Goal: Task Accomplishment & Management: Manage account settings

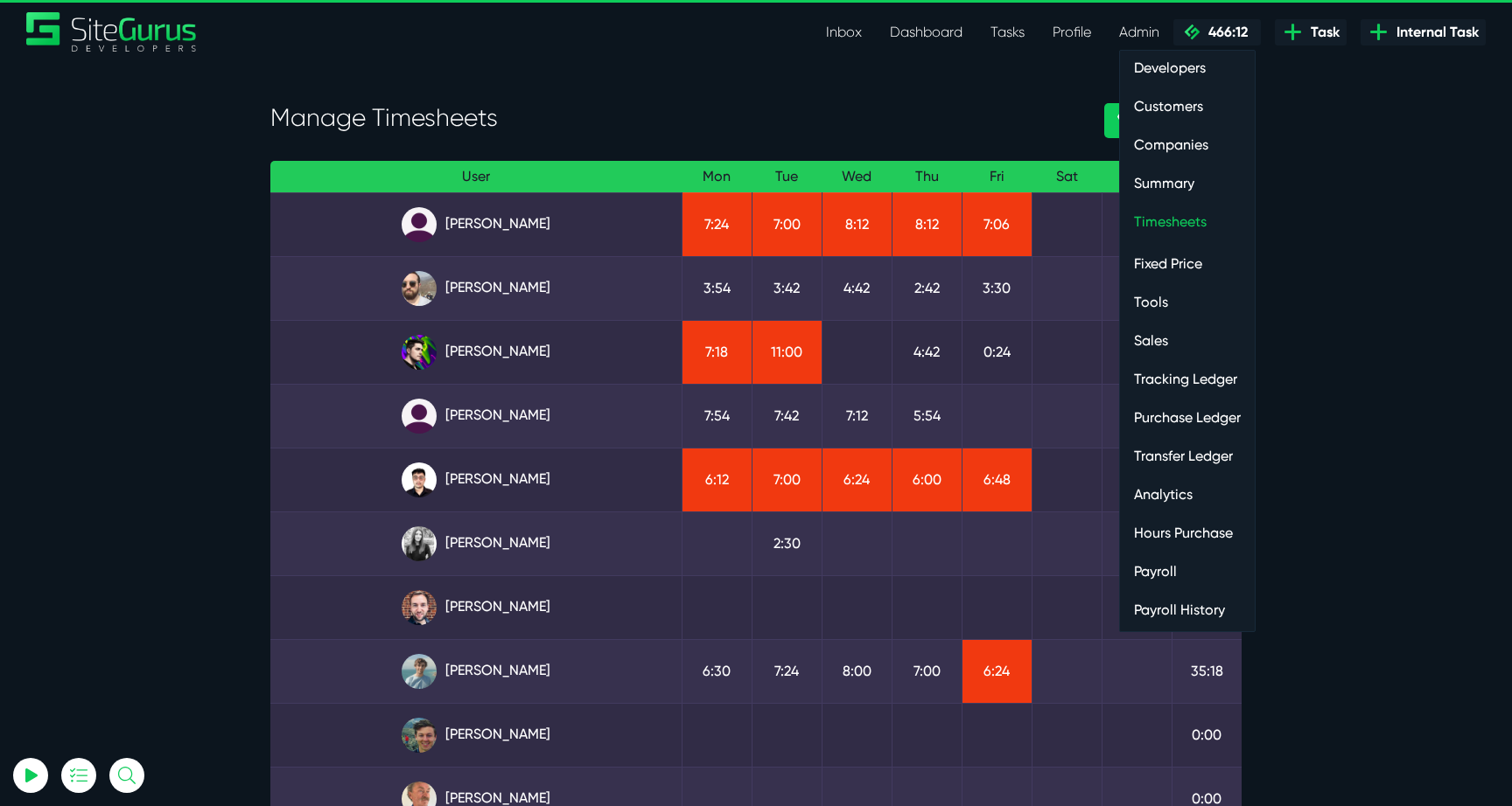
click at [1182, 240] on ul "Developers Customers Companies Summary Timesheets Fixed Price Tools Sales Track…" at bounding box center [1187, 341] width 137 height 583
click at [1182, 228] on link "Timesheets" at bounding box center [1187, 221] width 135 height 35
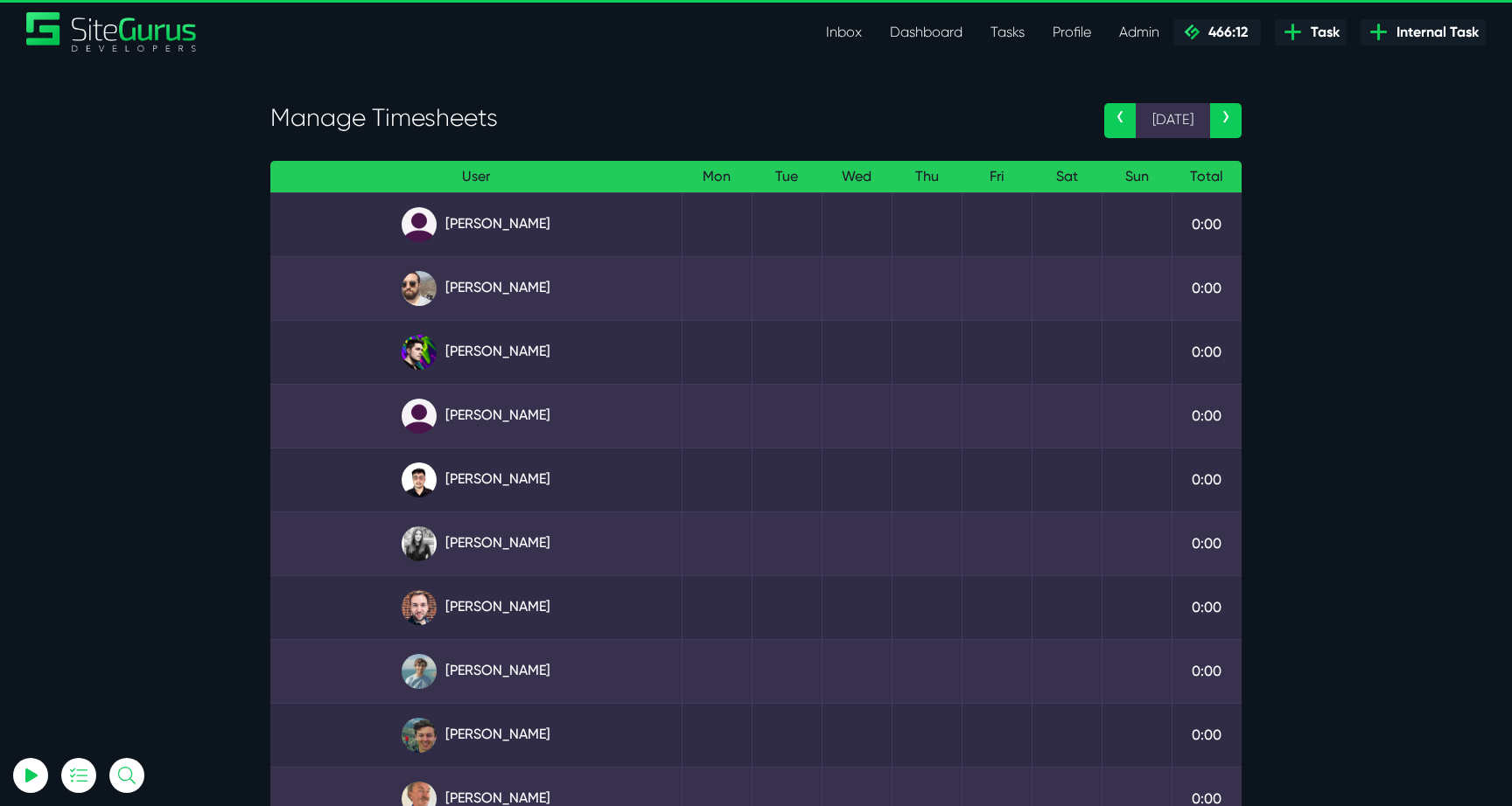
click at [1119, 109] on link "‹" at bounding box center [1120, 121] width 32 height 35
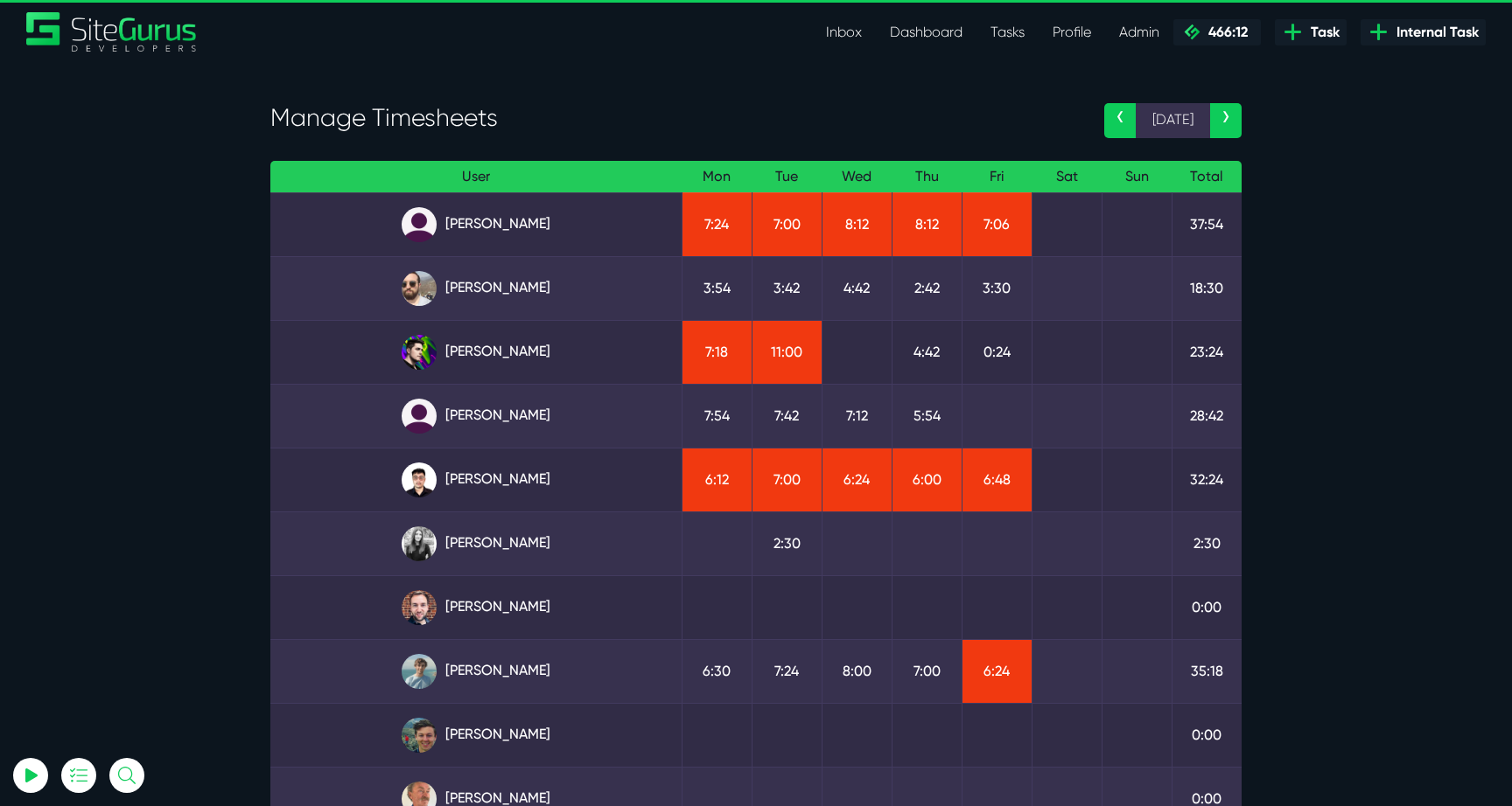
click at [1225, 125] on link "›" at bounding box center [1226, 121] width 32 height 35
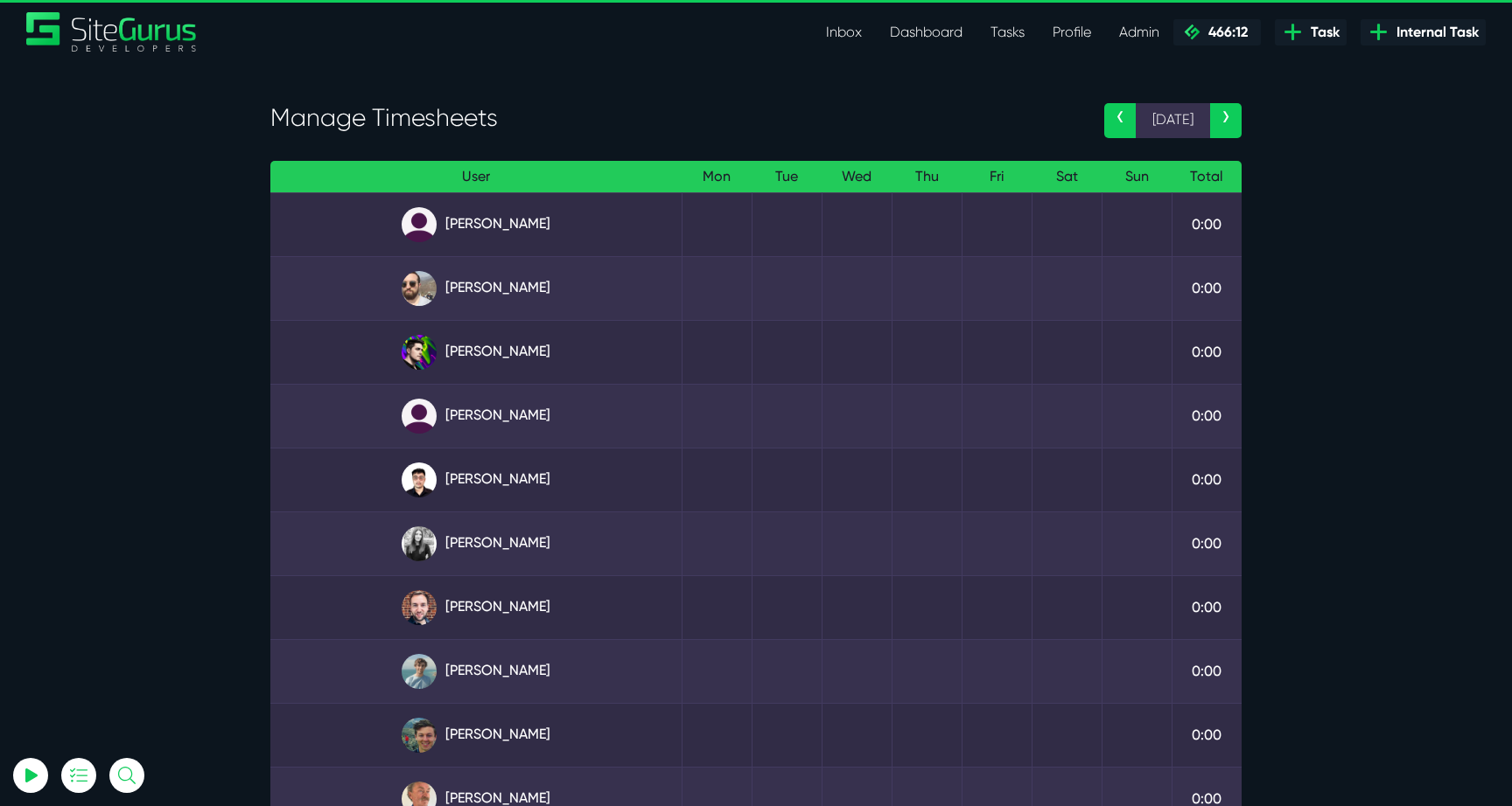
click at [1226, 122] on link "›" at bounding box center [1226, 121] width 32 height 35
click at [1111, 117] on link "‹" at bounding box center [1120, 121] width 32 height 35
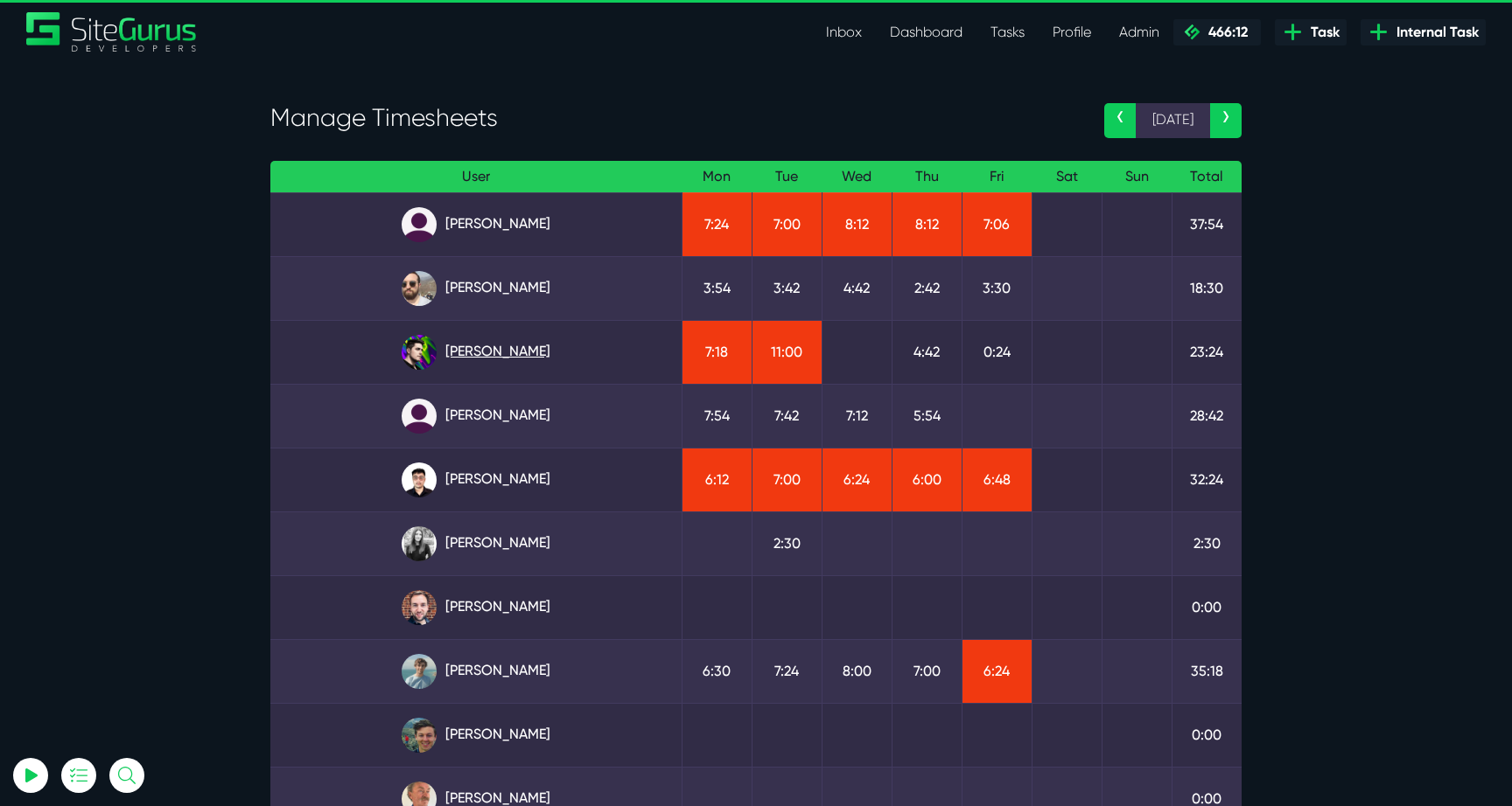
click at [504, 347] on link "[PERSON_NAME]" at bounding box center [475, 352] width 383 height 35
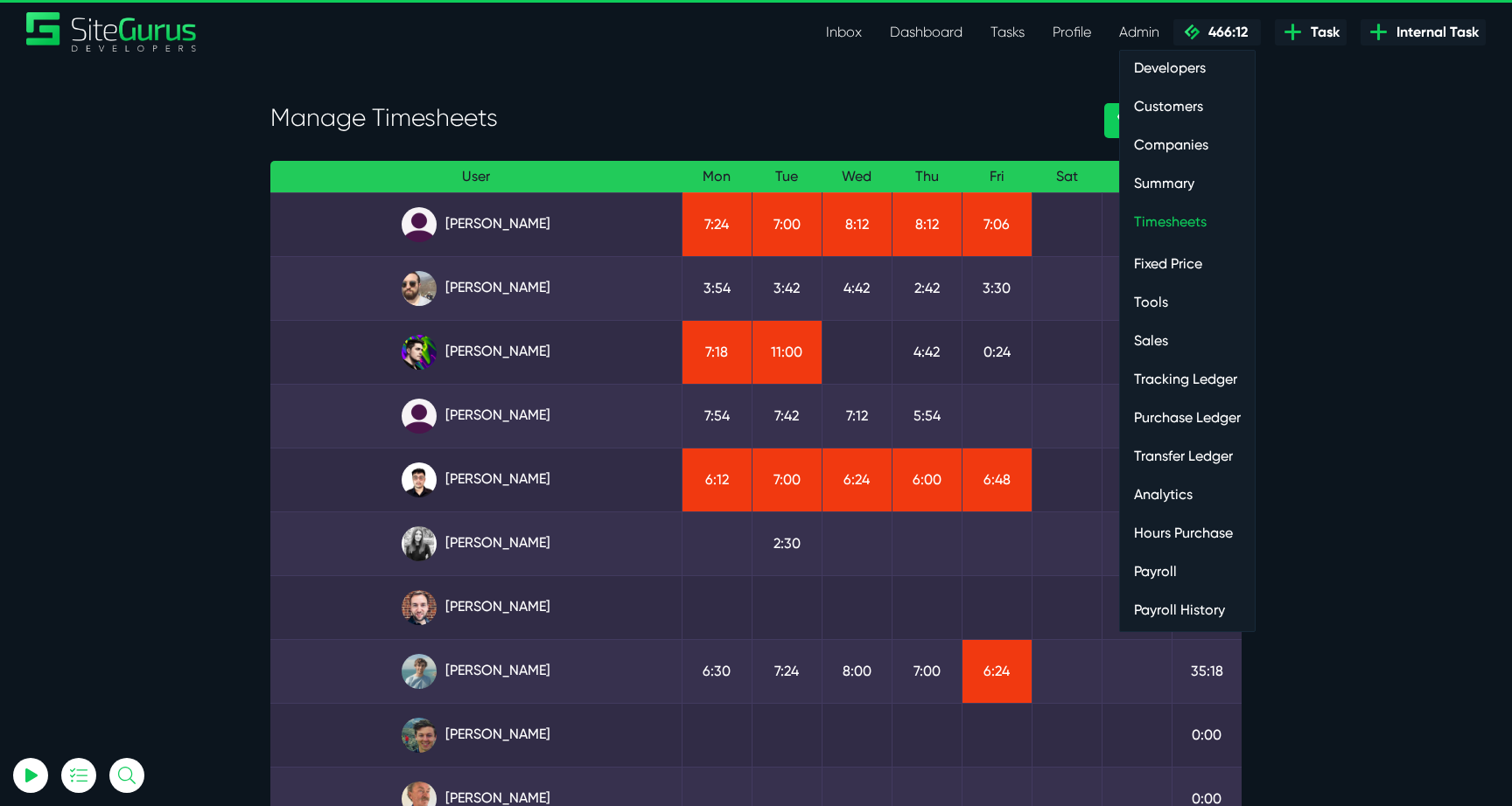
click at [1168, 570] on link "Payroll" at bounding box center [1187, 572] width 135 height 35
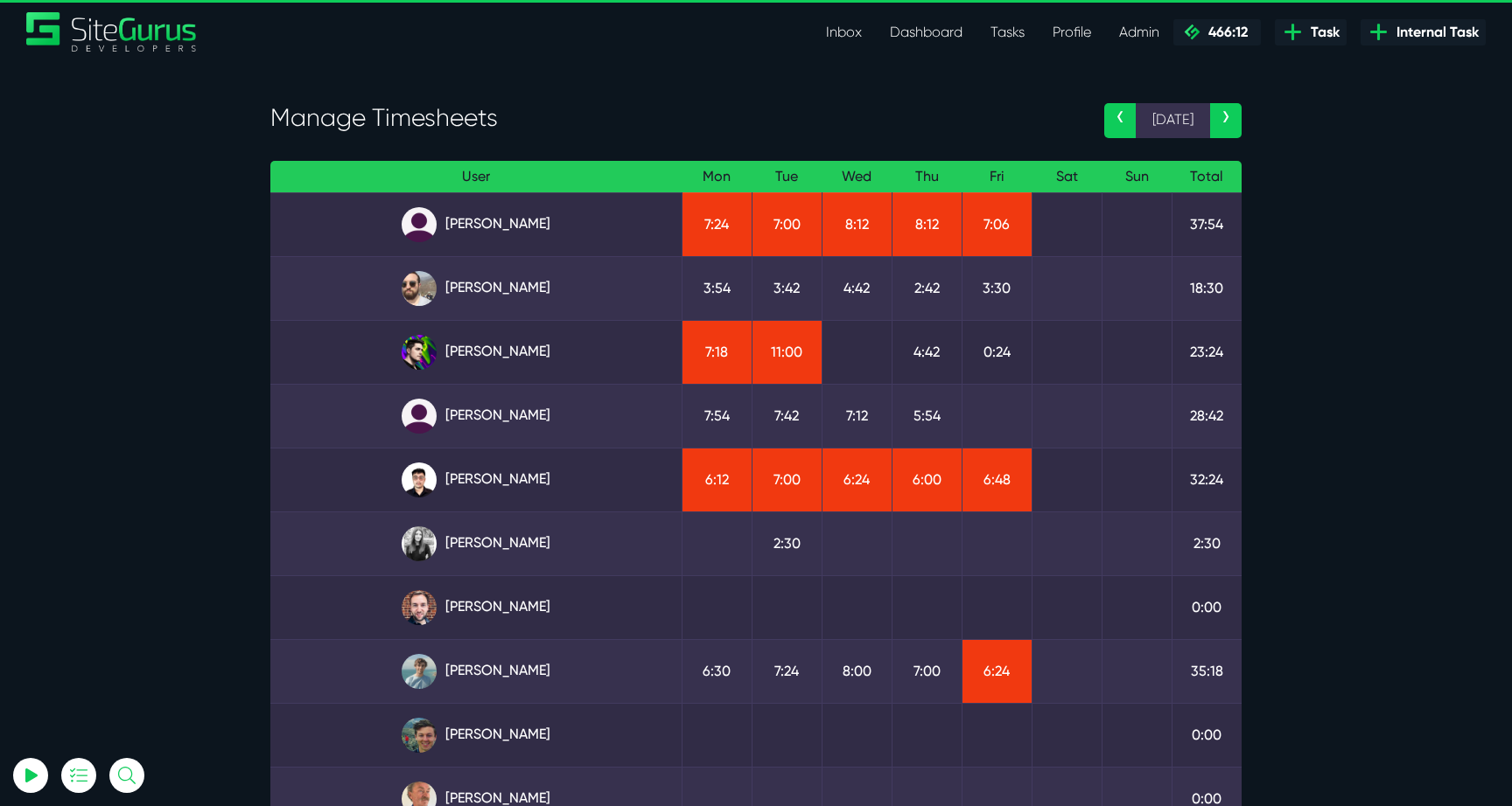
click at [1225, 133] on link "›" at bounding box center [1226, 121] width 32 height 35
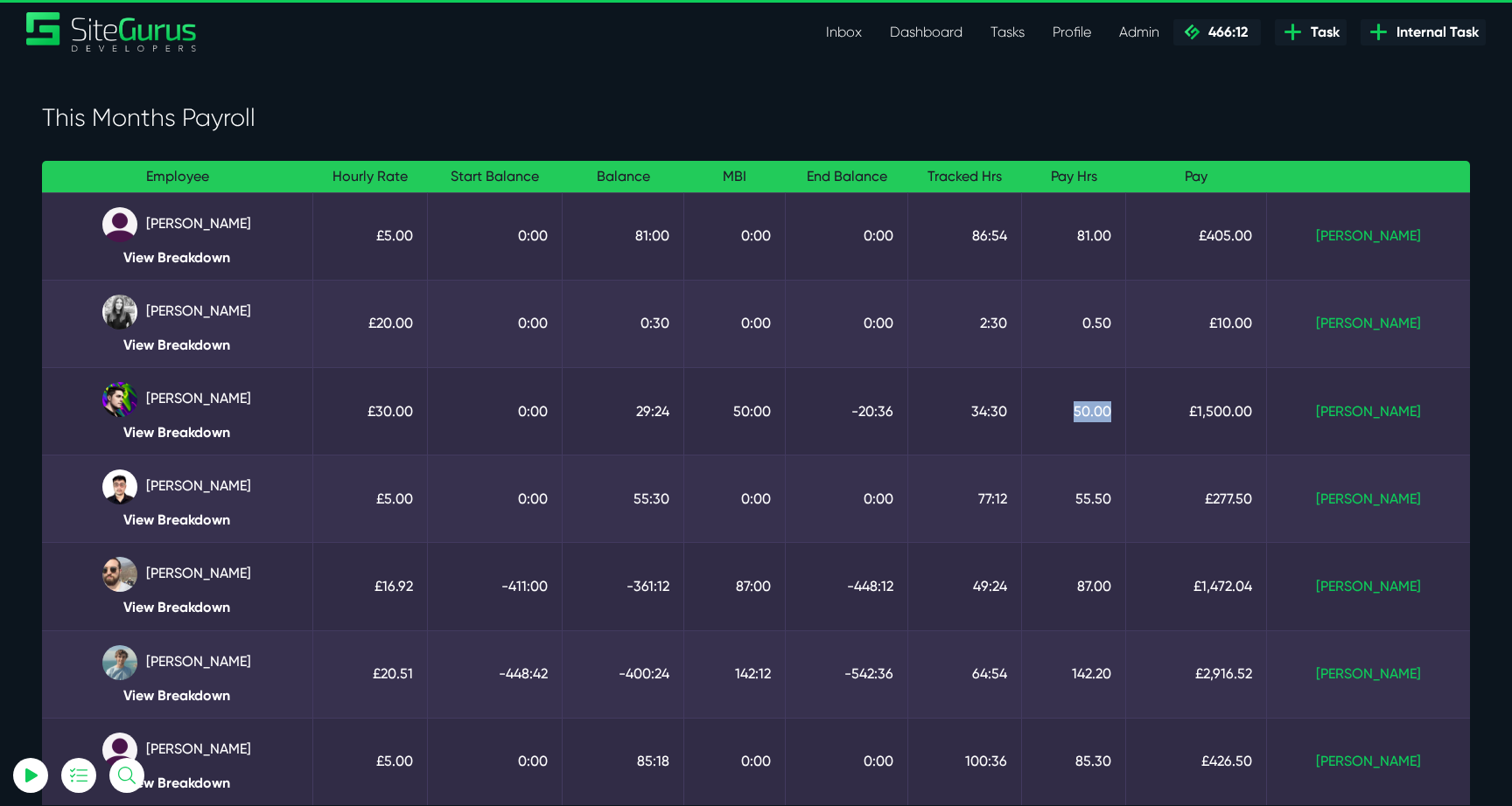
drag, startPoint x: 1120, startPoint y: 409, endPoint x: 1162, endPoint y: 407, distance: 42.0
click at [1126, 407] on td "50.00" at bounding box center [1073, 411] width 104 height 88
click at [1022, 403] on td "34:30" at bounding box center [965, 411] width 114 height 88
drag, startPoint x: 1006, startPoint y: 404, endPoint x: 1077, endPoint y: 411, distance: 71.3
click at [1077, 411] on tr "[PERSON_NAME] View Breakdown £30.00 0:00 29:24 50:00 -20:36 34:30 50.00 £1,500.…" at bounding box center [756, 411] width 1428 height 88
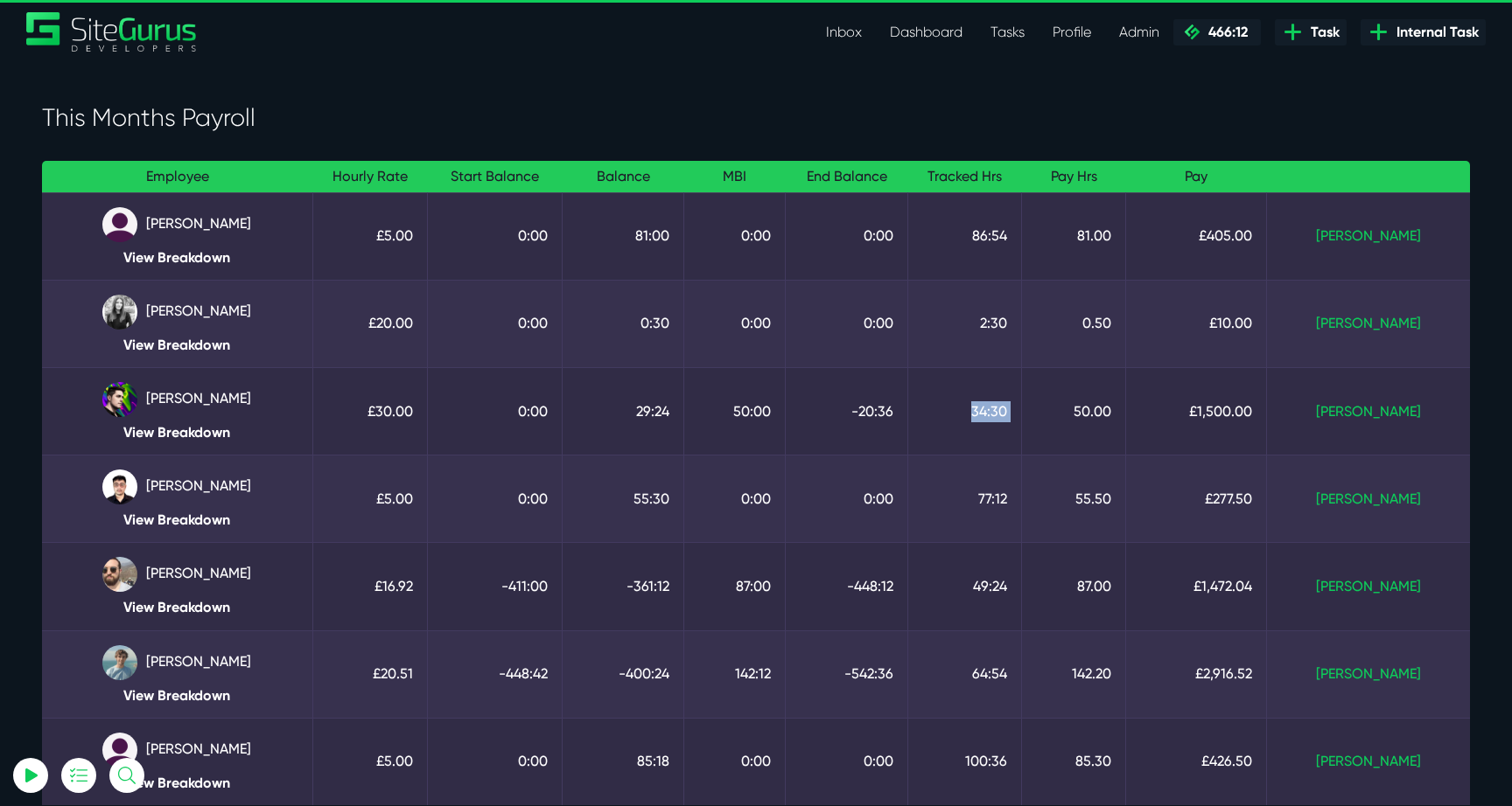
click at [1077, 411] on td "50.00" at bounding box center [1073, 411] width 104 height 88
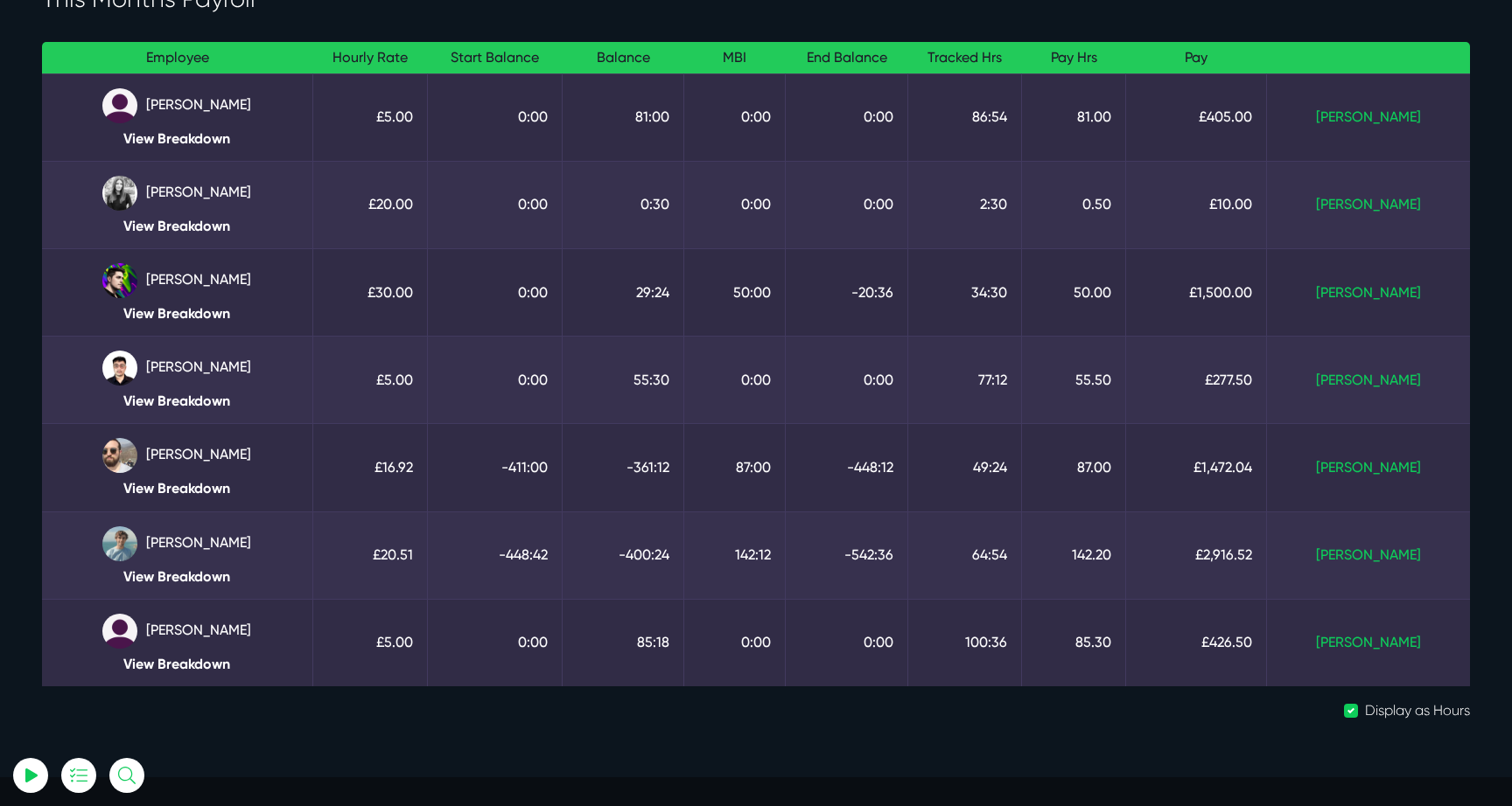
scroll to position [124, 0]
